Goal: Task Accomplishment & Management: Manage account settings

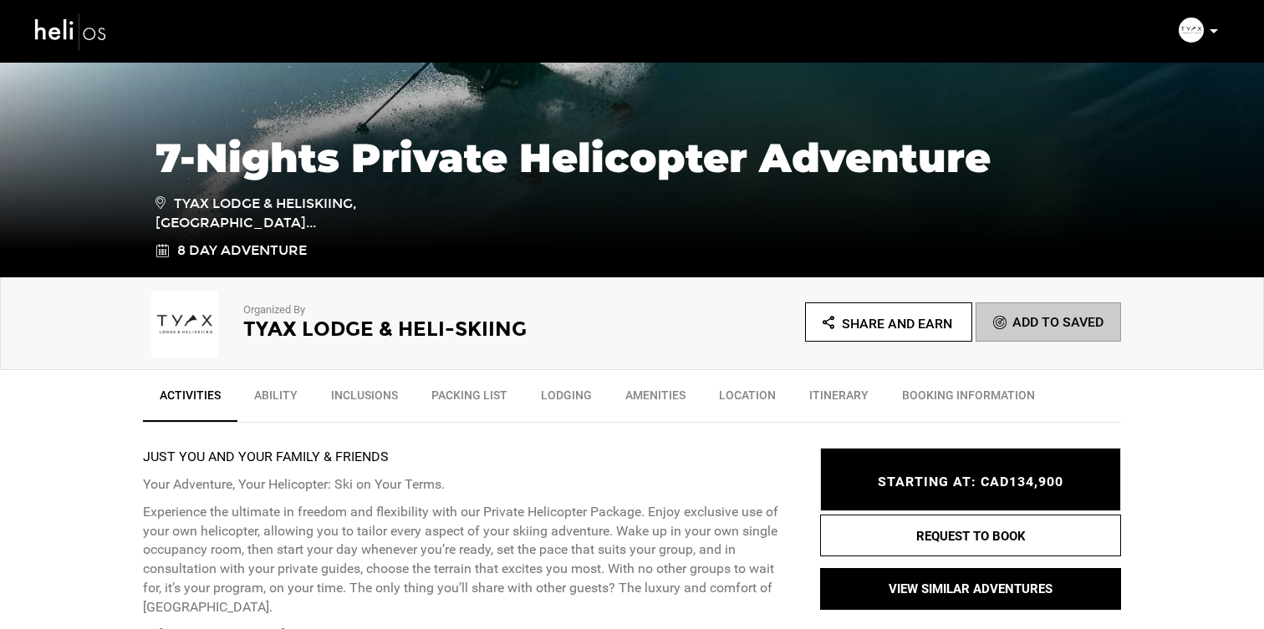
click at [1216, 36] on p at bounding box center [1213, 31] width 10 height 19
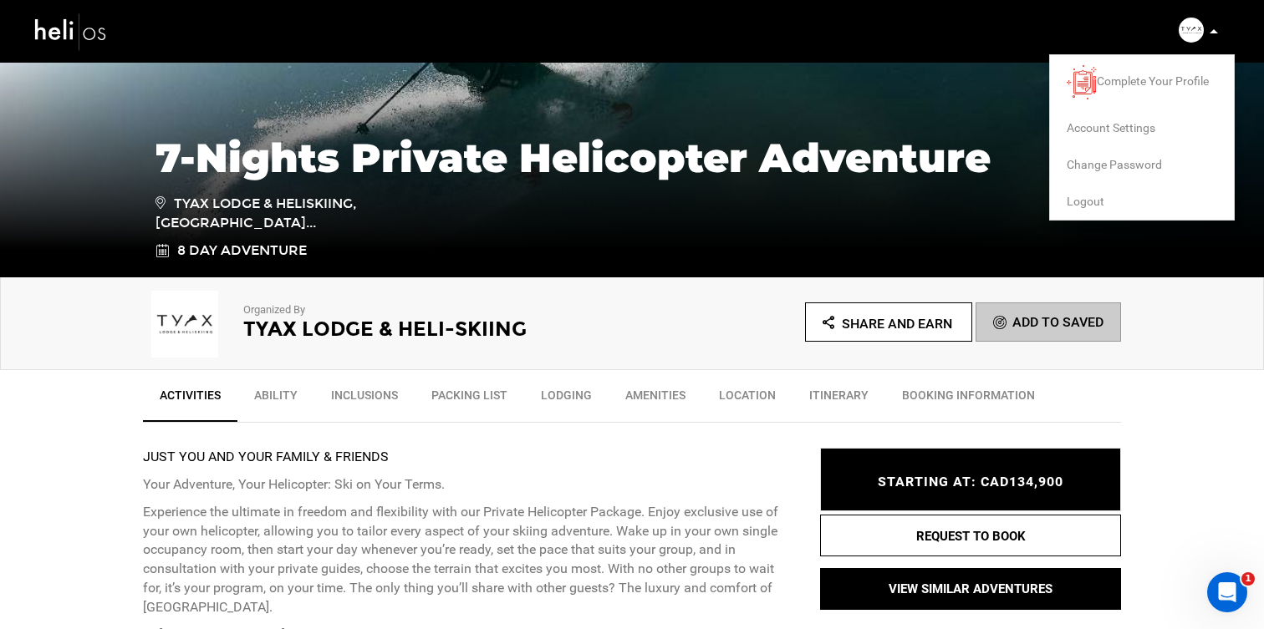
click at [1093, 203] on span "Logout" at bounding box center [1085, 201] width 38 height 13
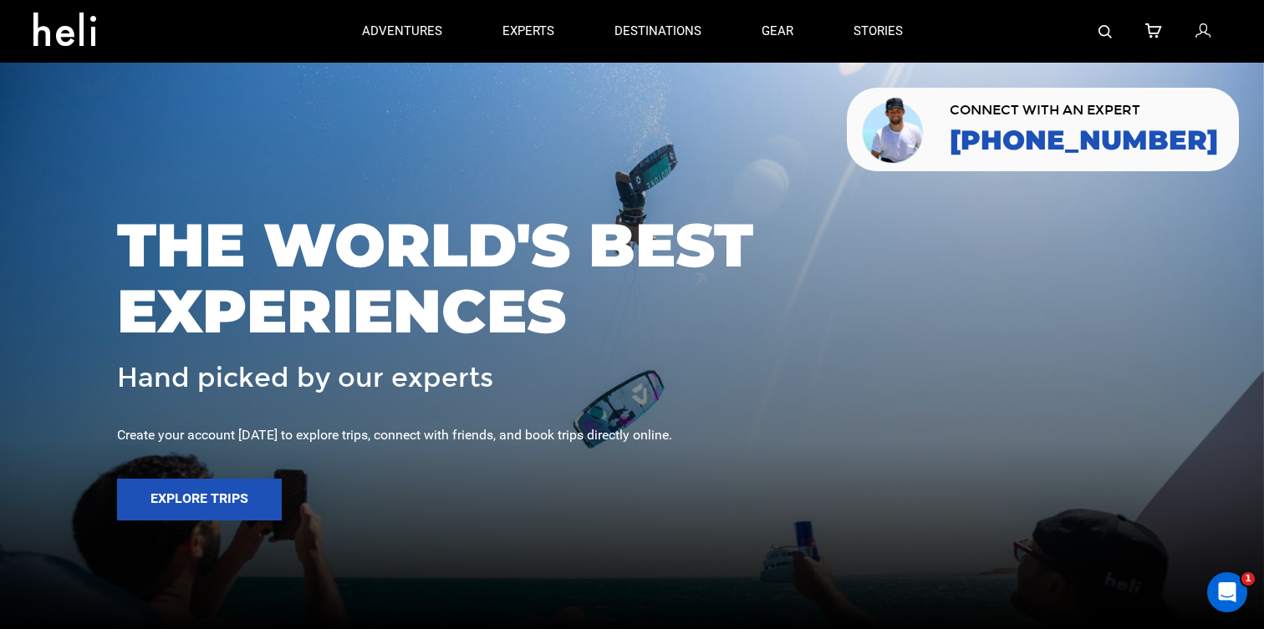
click at [1204, 30] on icon at bounding box center [1202, 32] width 15 height 22
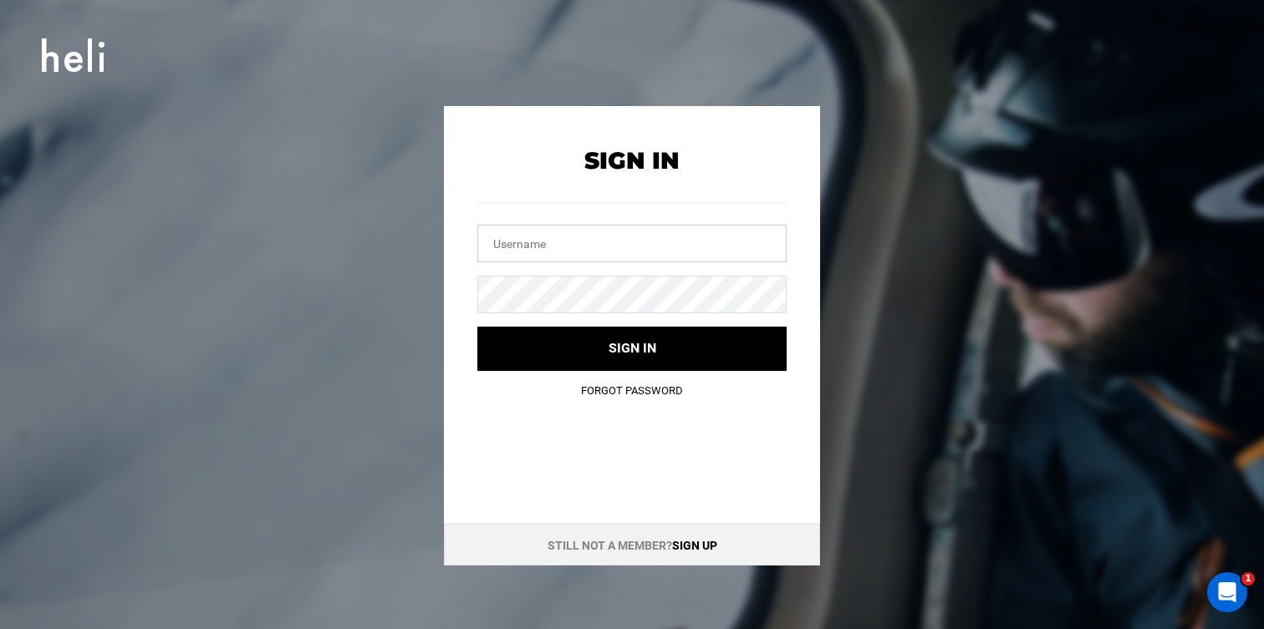
click at [728, 253] on input "text" at bounding box center [631, 244] width 309 height 38
type input "l"
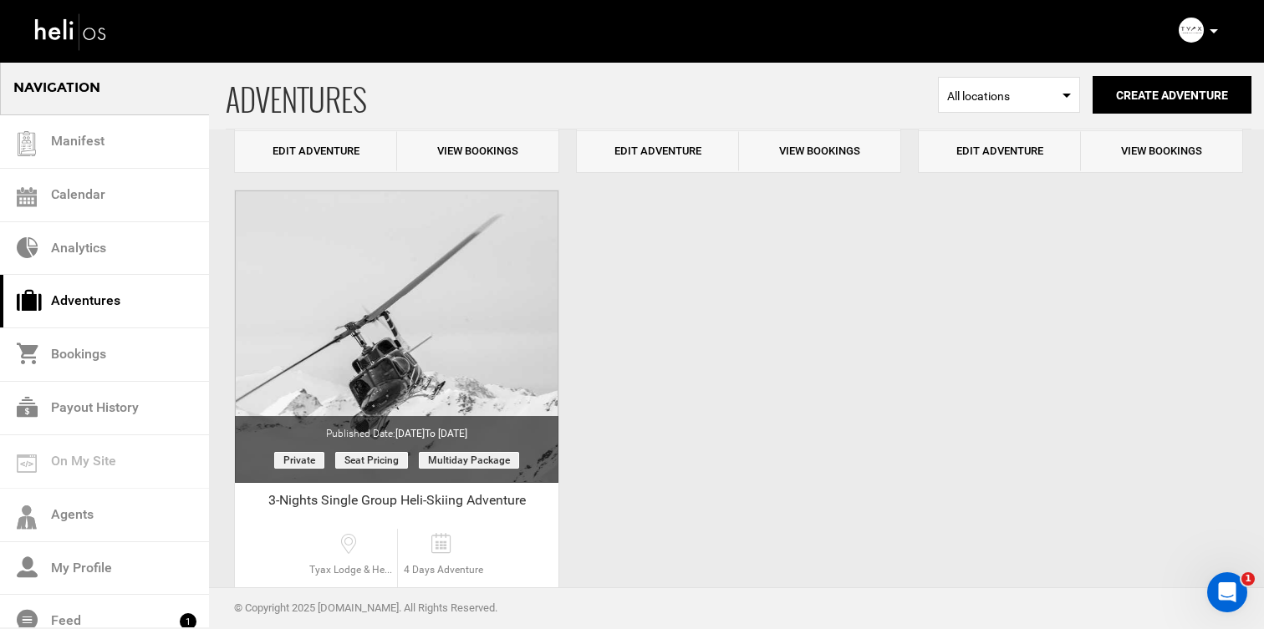
scroll to position [1058, 0]
click at [1212, 30] on icon at bounding box center [1213, 31] width 8 height 4
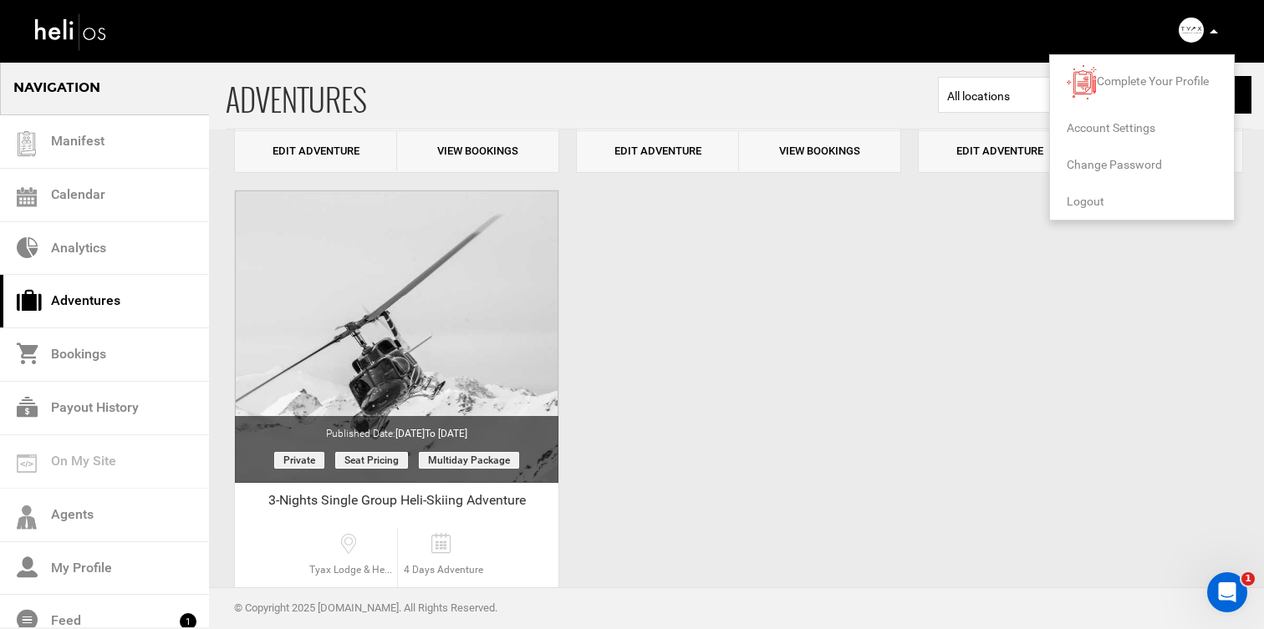
click at [1092, 205] on span "Logout" at bounding box center [1085, 201] width 38 height 13
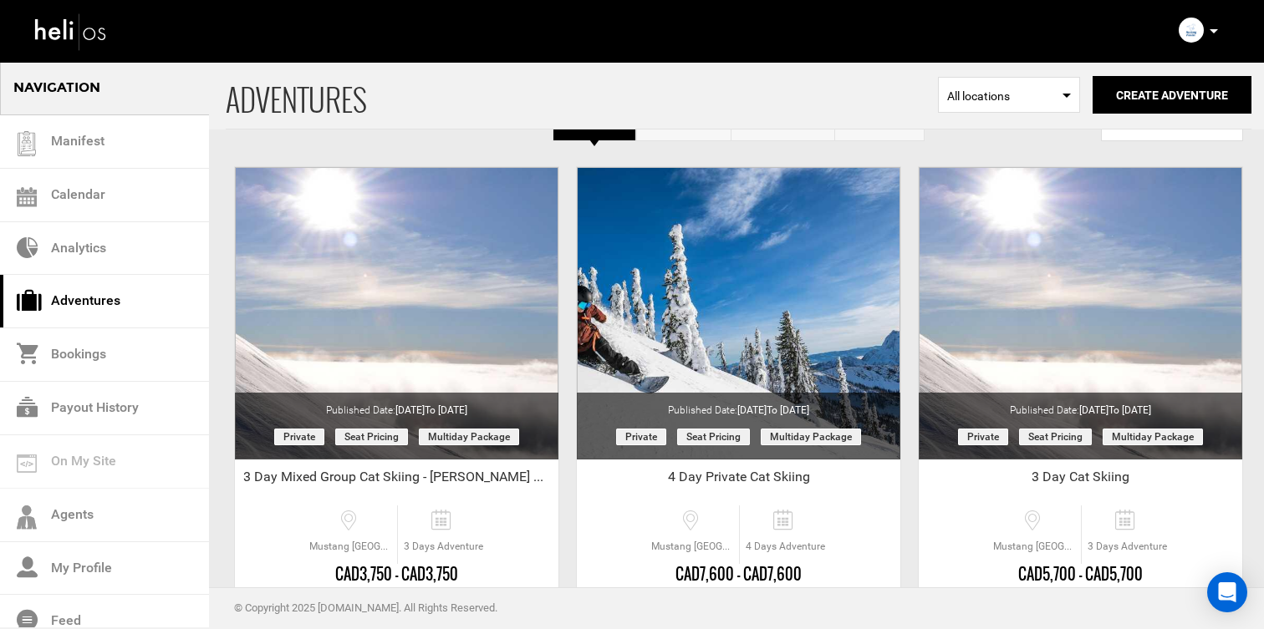
scroll to position [51, 0]
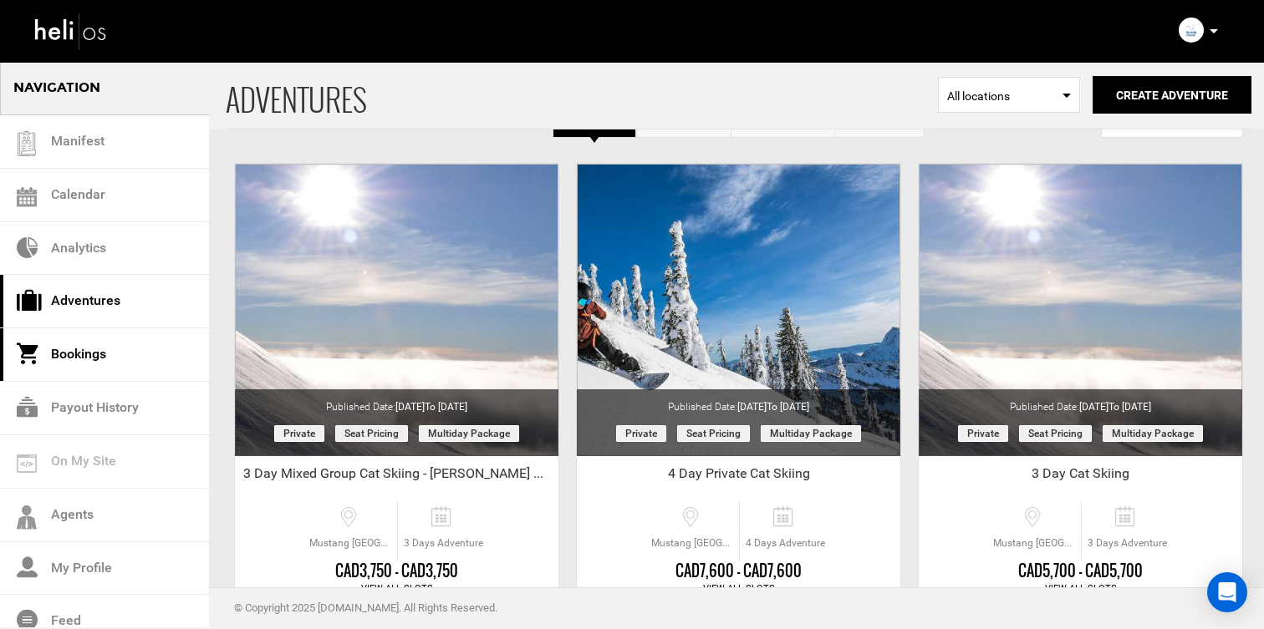
click at [124, 358] on link "Bookings" at bounding box center [104, 354] width 209 height 53
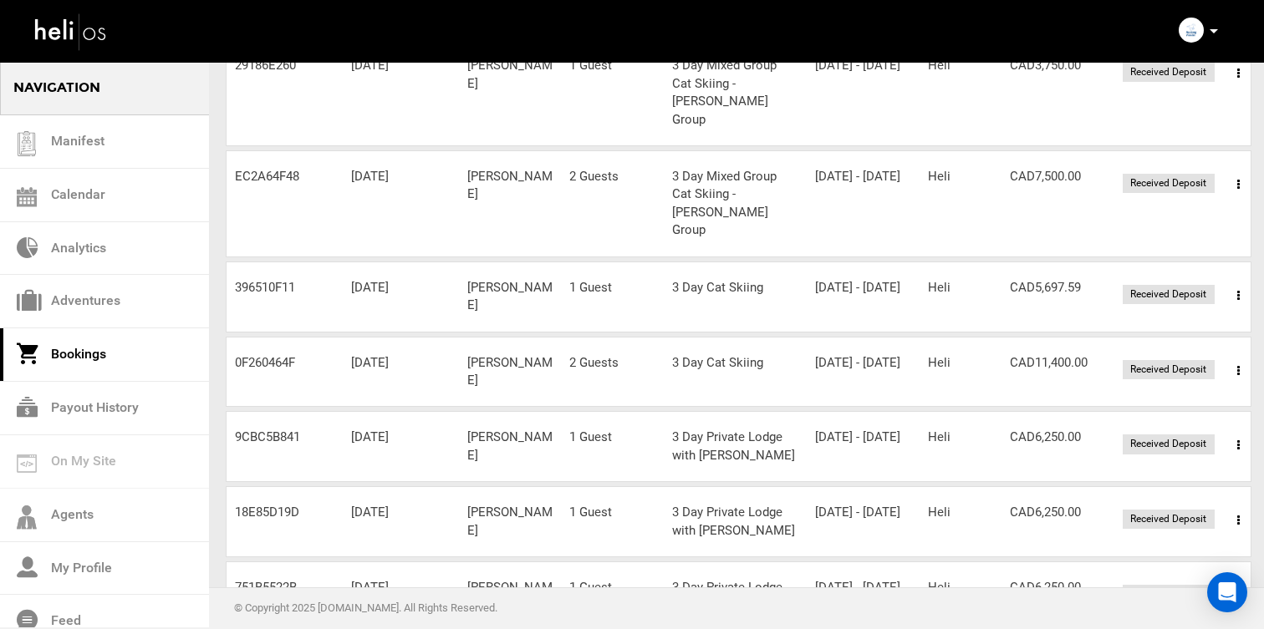
scroll to position [567, 0]
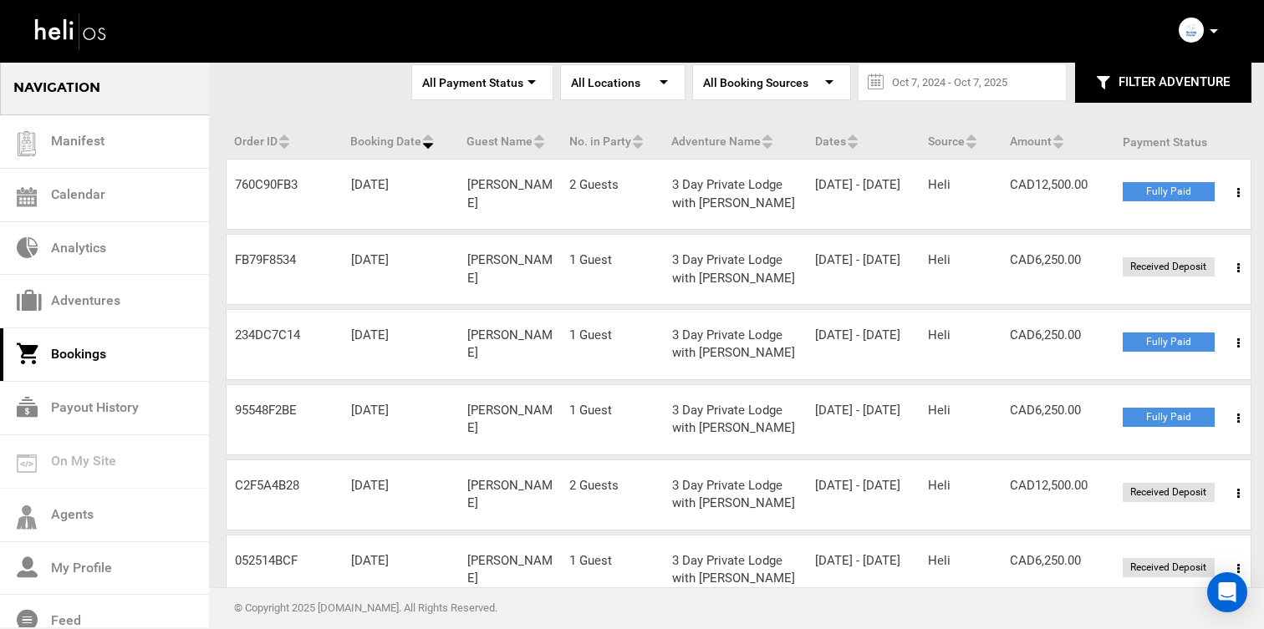
scroll to position [126, 0]
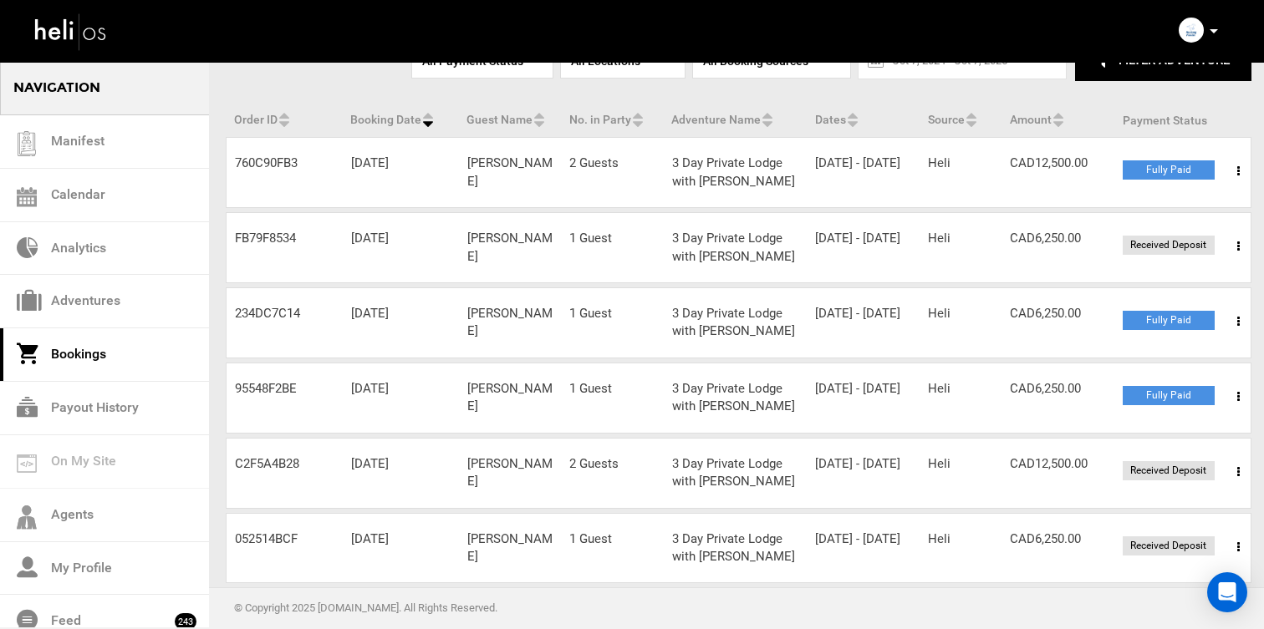
click at [1230, 250] on span at bounding box center [1238, 247] width 21 height 42
click at [1212, 282] on link "View Details" at bounding box center [1176, 298] width 165 height 42
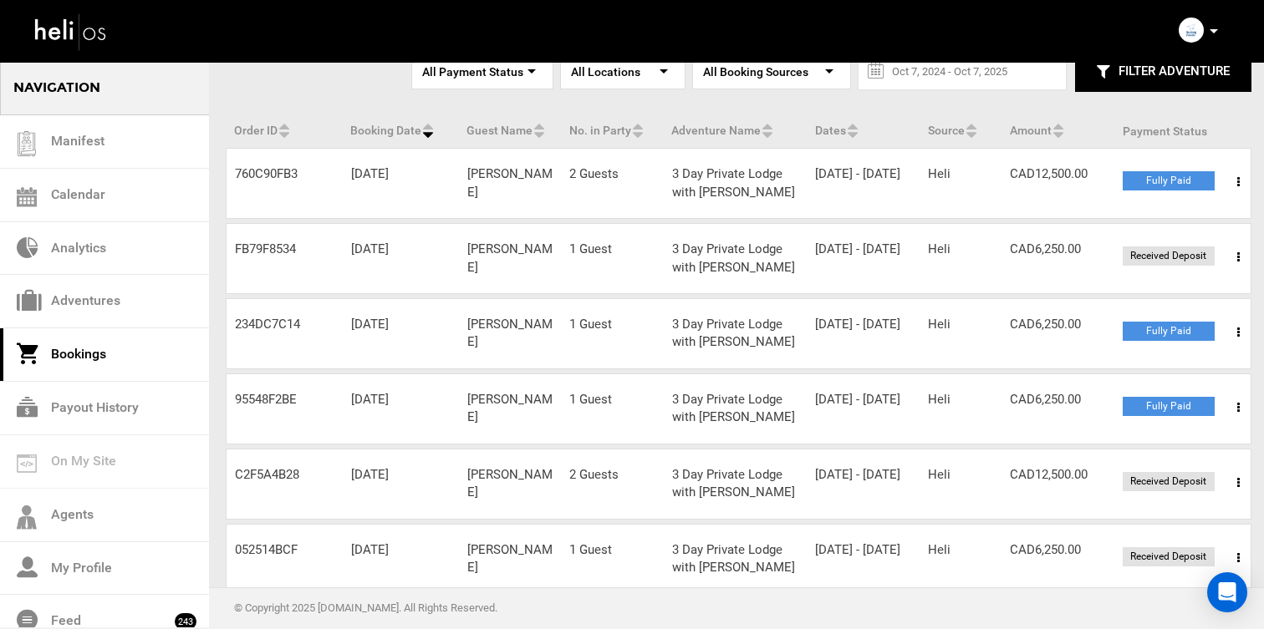
scroll to position [125, 0]
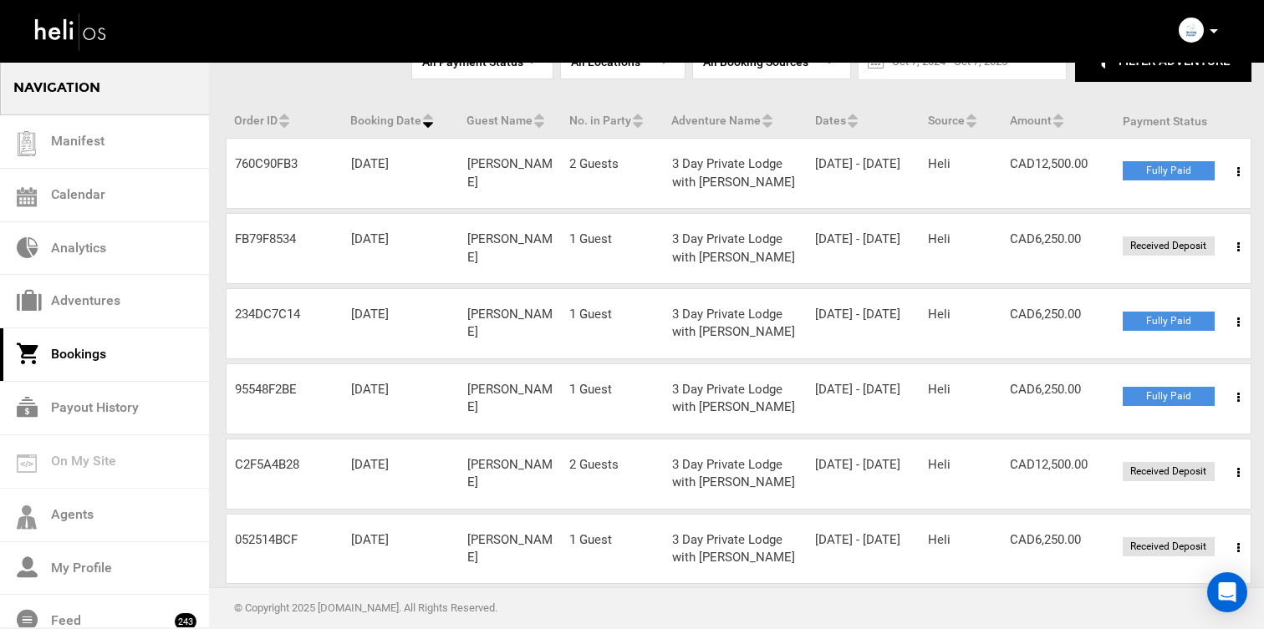
click at [1233, 247] on span at bounding box center [1238, 247] width 21 height 42
click at [1198, 298] on link "View Details" at bounding box center [1176, 298] width 165 height 42
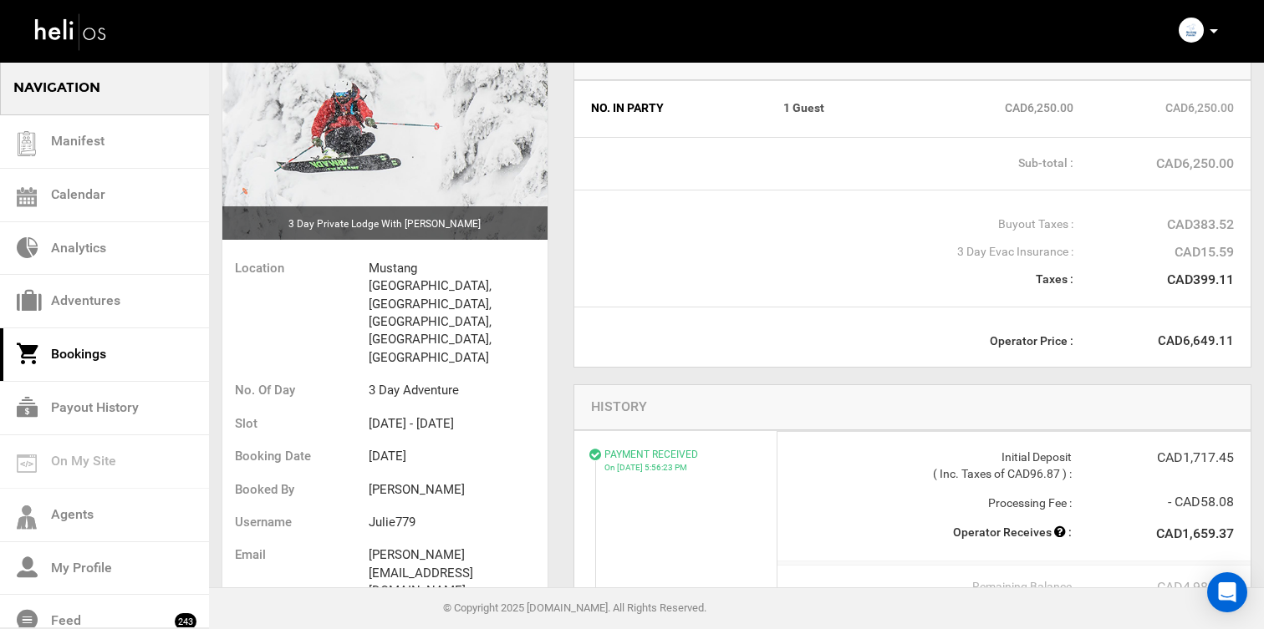
scroll to position [378, 0]
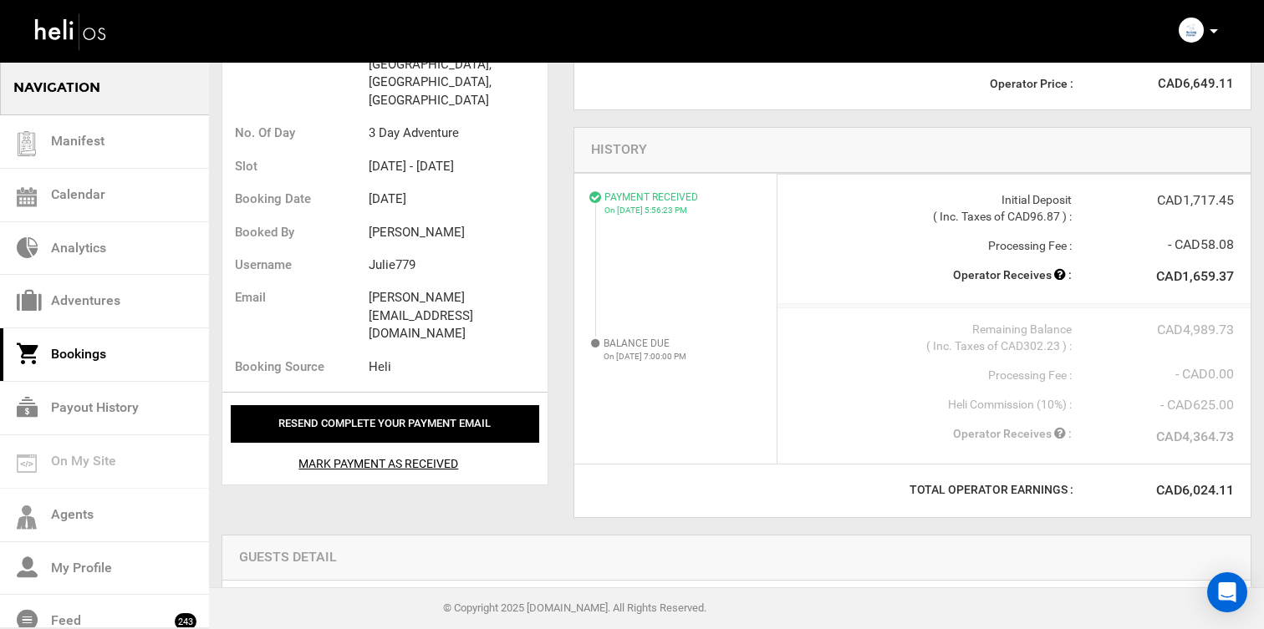
click at [413, 443] on div "Mark Payment As Received" at bounding box center [379, 457] width 296 height 29
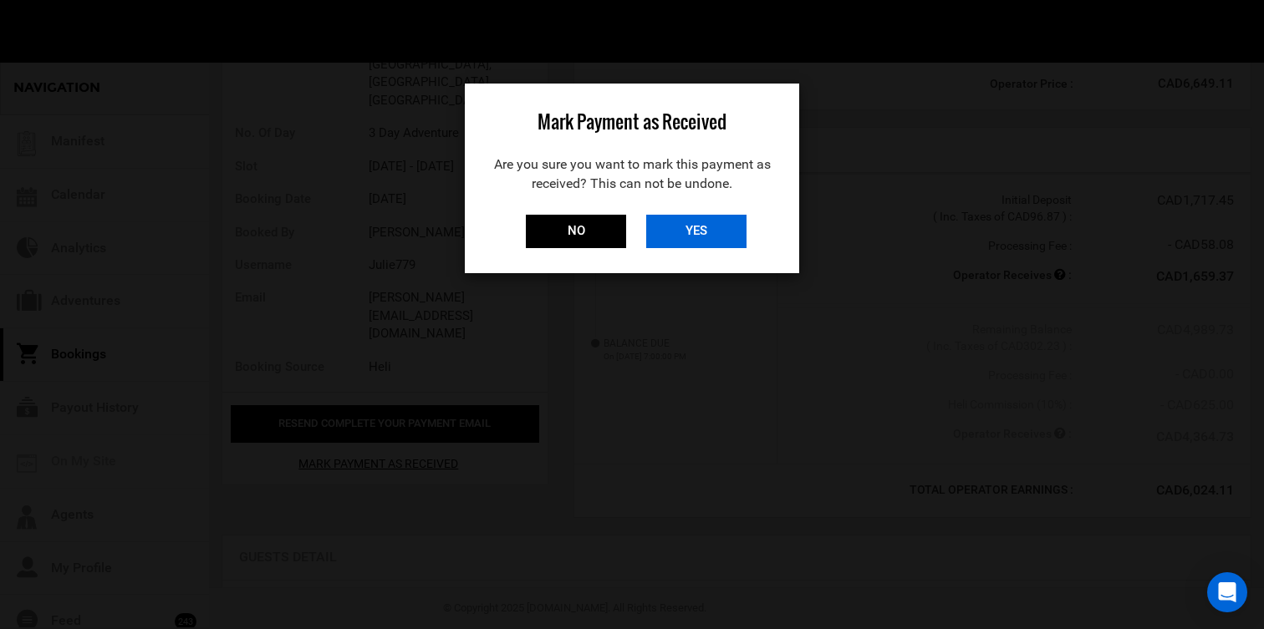
click at [683, 229] on input "YES" at bounding box center [696, 231] width 100 height 33
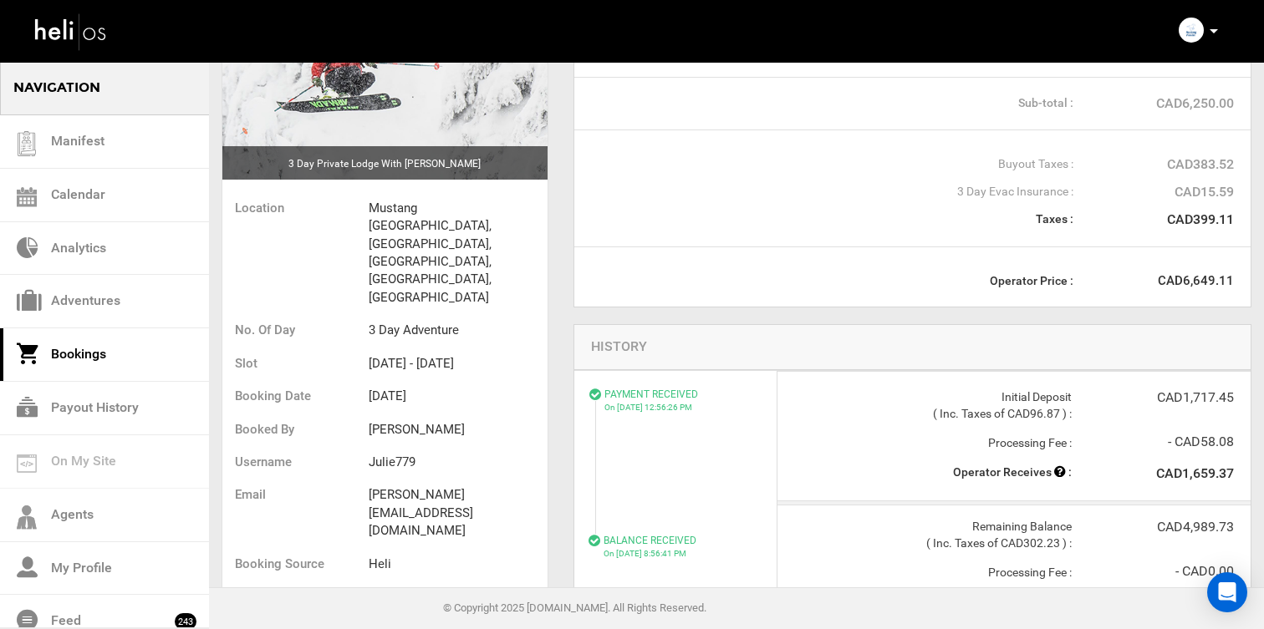
scroll to position [0, 0]
